Goal: Find contact information: Find contact information

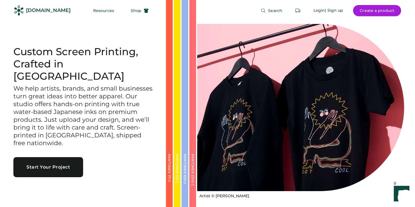
click at [387, 9] on button "Create a product" at bounding box center [377, 10] width 48 height 11
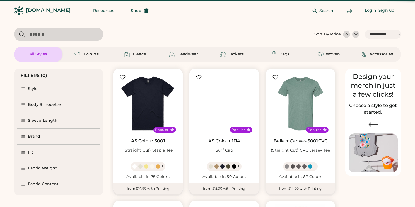
select select "*****"
select select "*"
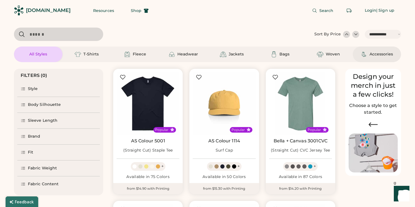
click at [368, 51] on img at bounding box center [364, 54] width 7 height 7
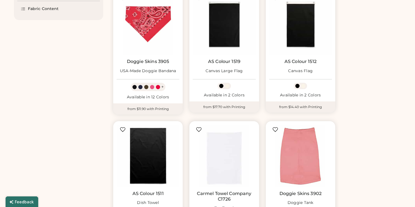
scroll to position [258, 0]
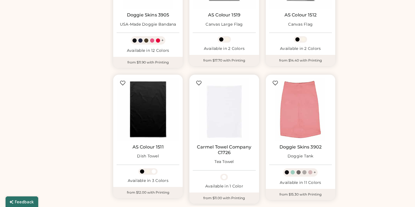
select select "*****"
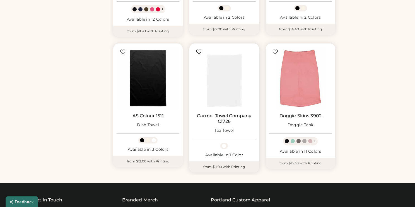
scroll to position [0, 0]
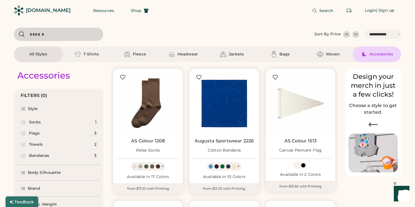
click at [60, 37] on input "input" at bounding box center [58, 34] width 89 height 13
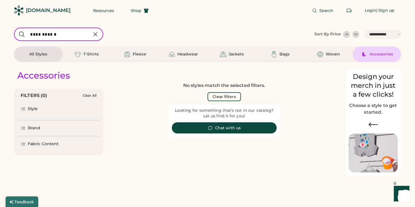
click at [48, 33] on input "input" at bounding box center [58, 34] width 89 height 13
type input "****"
click at [94, 37] on icon at bounding box center [95, 34] width 7 height 7
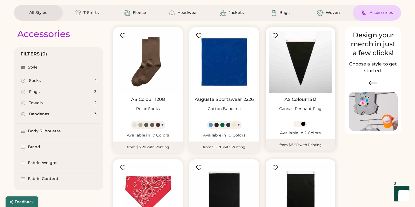
scroll to position [40, 0]
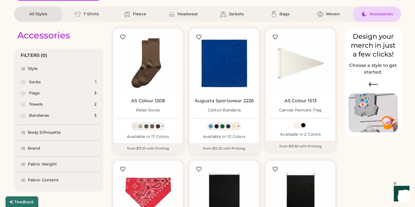
click at [60, 118] on div "Bandanas 3" at bounding box center [58, 115] width 83 height 11
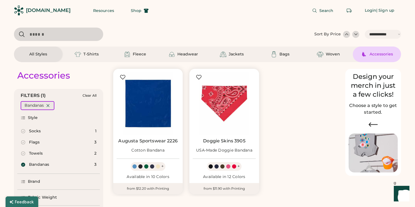
click at [48, 108] on icon at bounding box center [48, 105] width 5 height 5
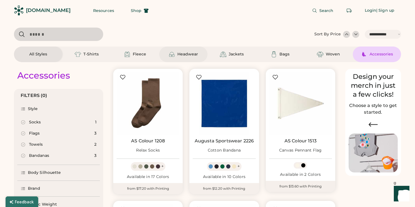
click at [169, 54] on img at bounding box center [172, 54] width 7 height 7
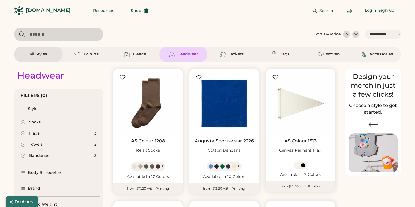
select select "*"
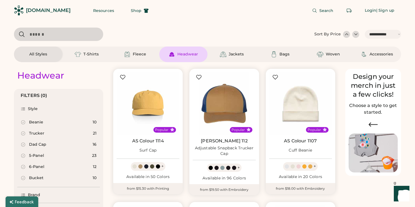
click at [37, 13] on div "[DOMAIN_NAME]" at bounding box center [48, 10] width 45 height 7
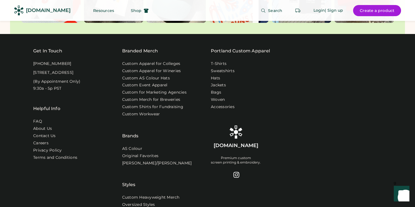
scroll to position [1782, 0]
click at [42, 134] on link "Contact Us" at bounding box center [44, 137] width 23 height 6
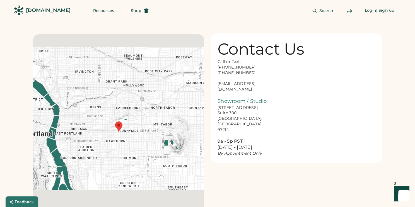
click at [237, 84] on div "Call or Text: 888-299-3595 503-954-3595 hello@rendered.co Showroom / Studio 916…" at bounding box center [246, 107] width 56 height 97
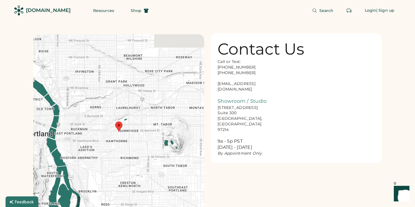
click at [237, 84] on div "Call or Text: 888-299-3595 503-954-3595 hello@rendered.co Showroom / Studio 916…" at bounding box center [246, 107] width 56 height 97
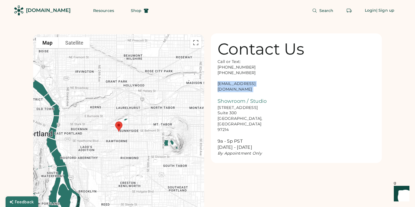
click at [241, 84] on div "Call or Text: 888-299-3595 503-954-3595 hello@rendered.co Showroom / Studio 916…" at bounding box center [246, 107] width 56 height 97
click at [236, 83] on div "Call or Text: 888-299-3595 503-954-3595 hello@rendered.co Showroom / Studio 916…" at bounding box center [246, 107] width 56 height 97
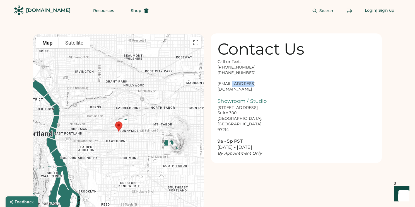
click at [236, 83] on div "Call or Text: 888-299-3595 503-954-3595 hello@rendered.co Showroom / Studio 916…" at bounding box center [246, 107] width 56 height 97
